Goal: Transaction & Acquisition: Subscribe to service/newsletter

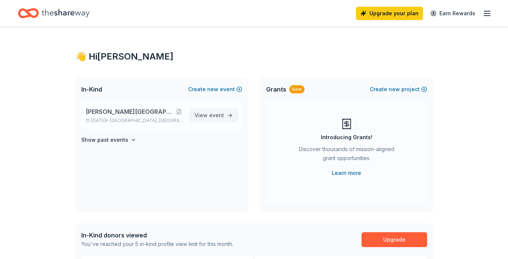
click at [215, 113] on span "event" at bounding box center [216, 115] width 15 height 6
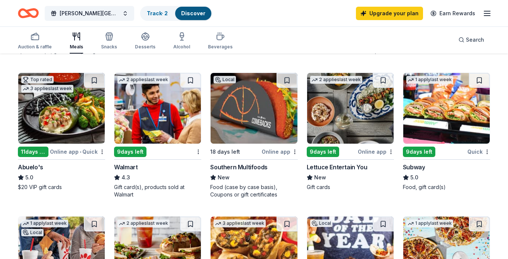
scroll to position [346, 0]
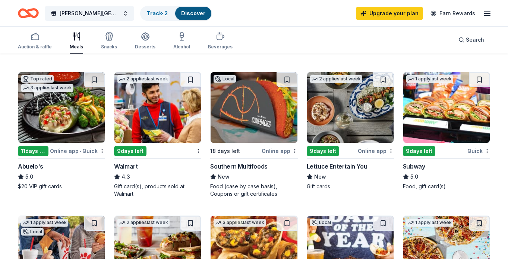
click at [457, 116] on img at bounding box center [446, 107] width 86 height 71
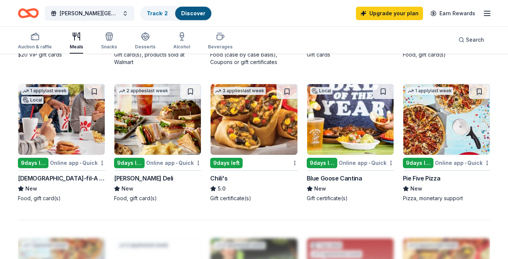
scroll to position [478, 0]
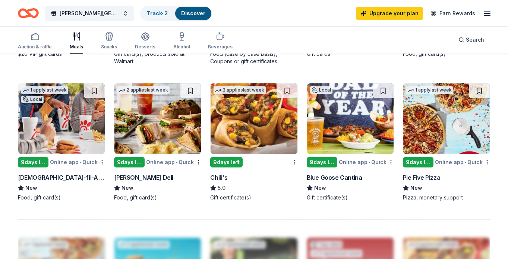
click at [56, 125] on img at bounding box center [61, 118] width 86 height 71
click at [438, 122] on img at bounding box center [446, 118] width 86 height 71
click at [400, 13] on link "Upgrade your plan" at bounding box center [389, 13] width 67 height 13
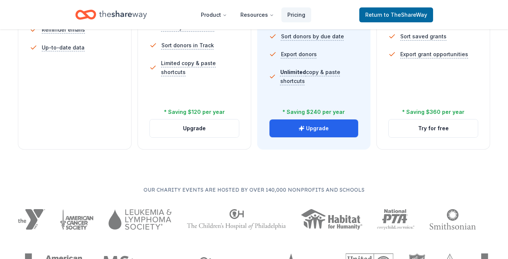
scroll to position [316, 0]
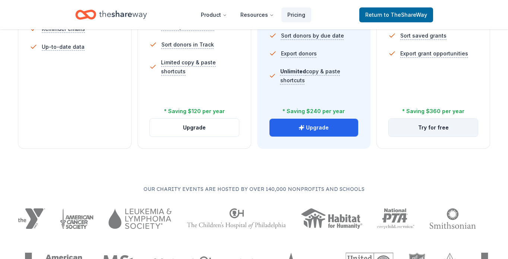
click at [431, 129] on button "Try for free" at bounding box center [433, 128] width 89 height 18
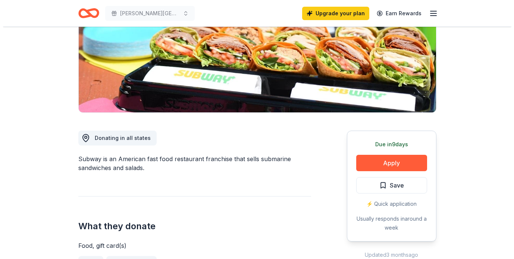
scroll to position [115, 0]
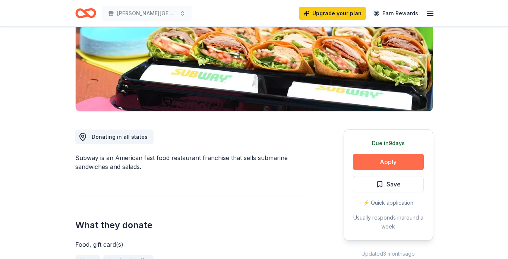
click at [387, 166] on button "Apply" at bounding box center [388, 162] width 71 height 16
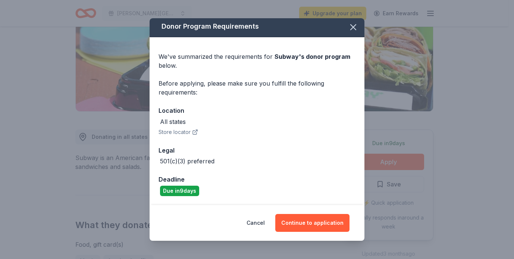
scroll to position [0, 0]
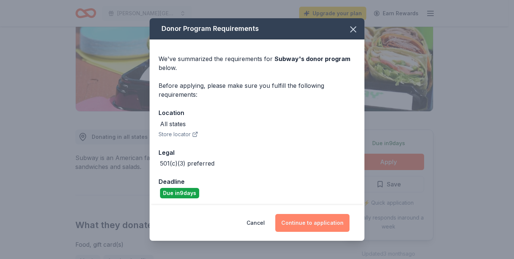
click at [312, 221] on button "Continue to application" at bounding box center [312, 223] width 74 height 18
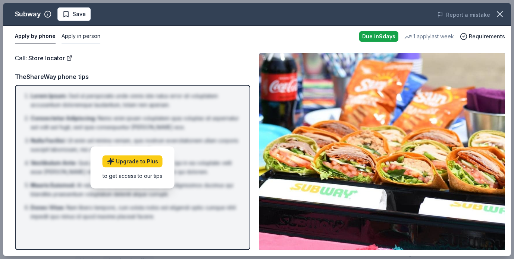
click at [84, 39] on button "Apply in person" at bounding box center [81, 37] width 39 height 16
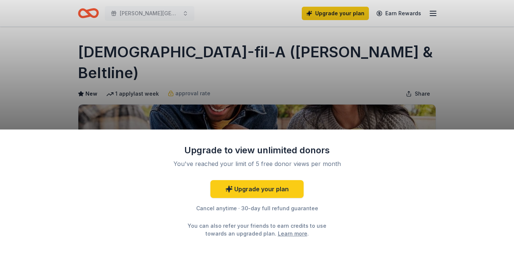
click at [493, 49] on div "Upgrade to view unlimited donors You've reached your limit of 5 free donor view…" at bounding box center [257, 129] width 514 height 259
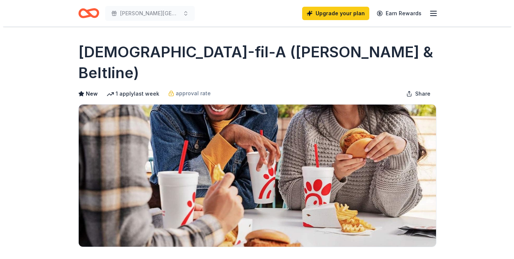
scroll to position [21, 0]
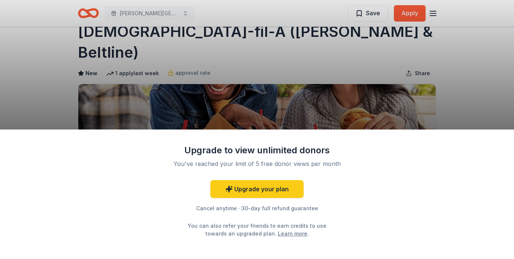
click at [458, 71] on div "Upgrade to view unlimited donors You've reached your limit of 5 free donor view…" at bounding box center [257, 129] width 514 height 259
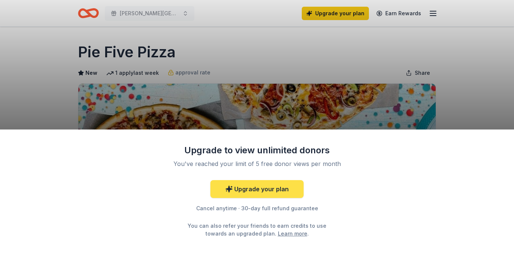
click at [256, 188] on link "Upgrade your plan" at bounding box center [256, 189] width 93 height 18
click at [261, 188] on link "Upgrade your plan" at bounding box center [256, 189] width 93 height 18
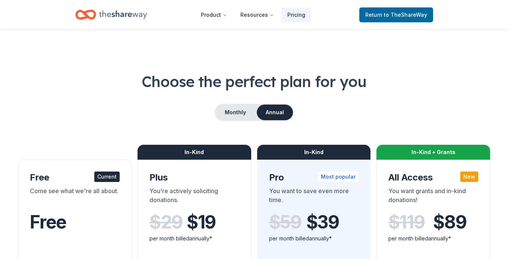
click at [448, 73] on h1 "Choose the perfect plan for you" at bounding box center [254, 81] width 472 height 21
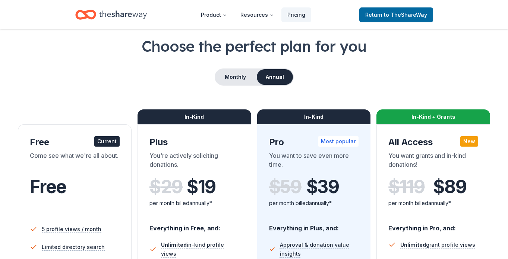
scroll to position [35, 0]
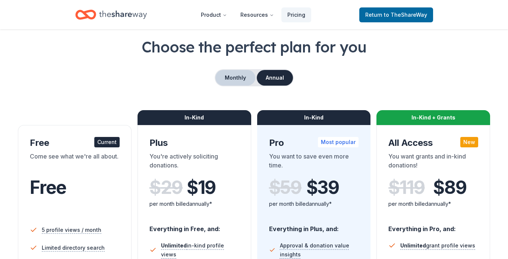
click at [229, 78] on button "Monthly" at bounding box center [235, 78] width 40 height 16
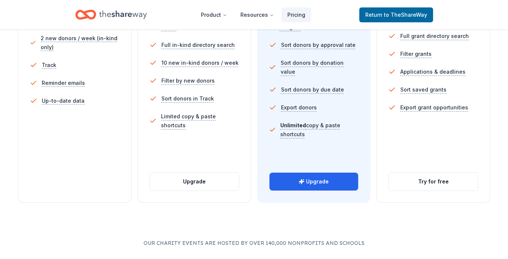
scroll to position [266, 0]
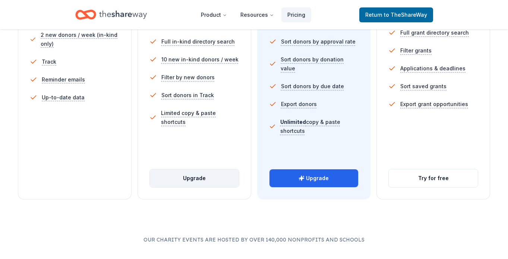
click at [193, 179] on button "Upgrade" at bounding box center [194, 179] width 89 height 18
